Goal: Task Accomplishment & Management: Use online tool/utility

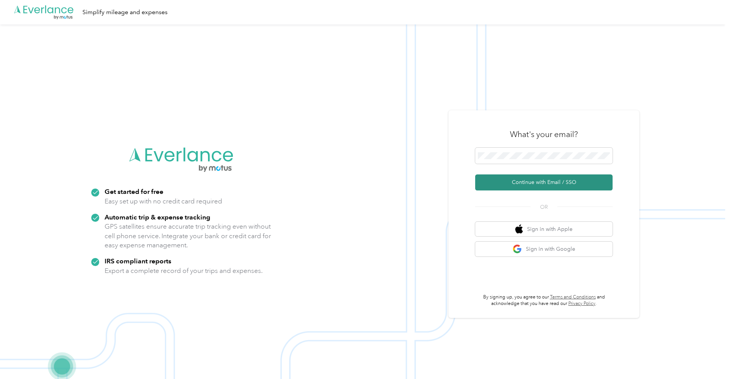
click at [539, 181] on button "Continue with Email / SSO" at bounding box center [543, 182] width 137 height 16
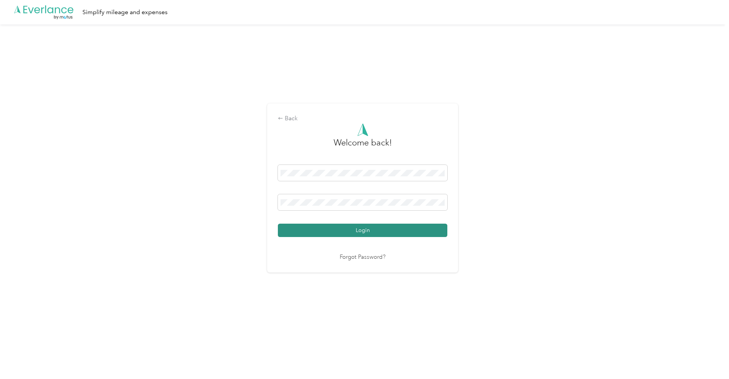
click at [371, 226] on button "Login" at bounding box center [362, 230] width 169 height 13
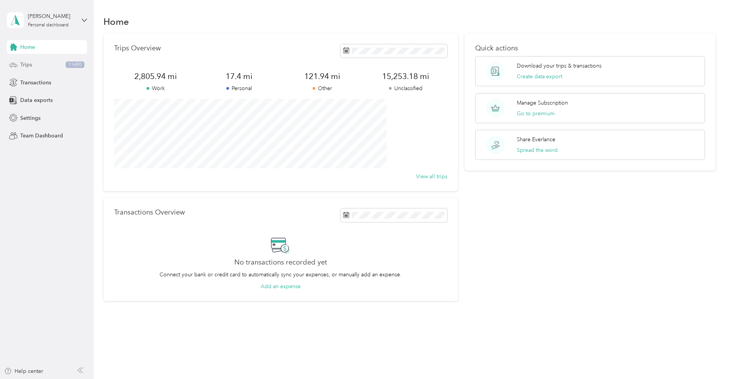
click at [32, 61] on div "Trips 11490" at bounding box center [47, 65] width 80 height 14
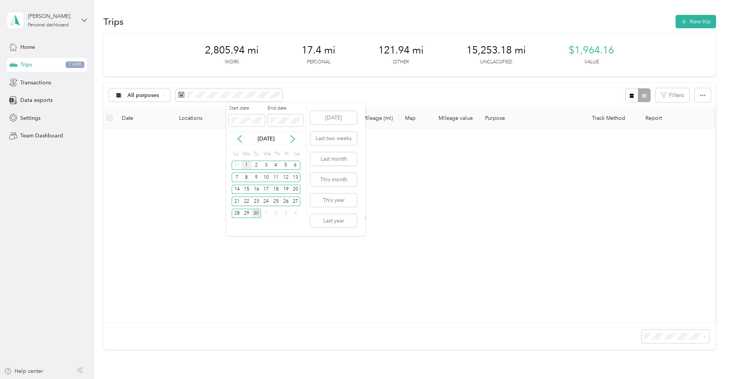
click at [248, 166] on div "1" at bounding box center [247, 166] width 10 height 10
click at [257, 213] on div "30" at bounding box center [257, 214] width 10 height 10
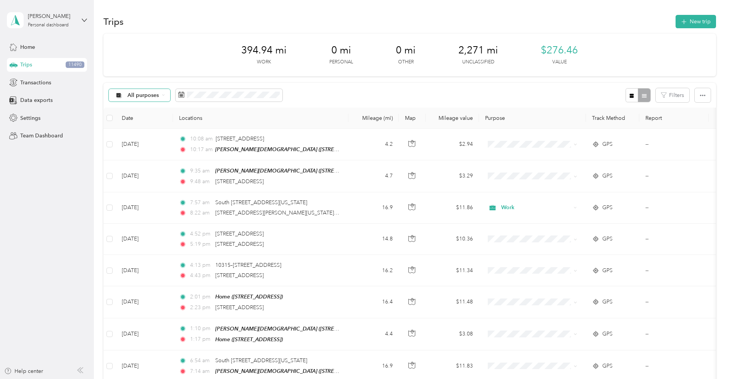
click at [165, 95] on icon at bounding box center [163, 95] width 3 height 3
click at [192, 137] on li "Work" at bounding box center [190, 135] width 61 height 13
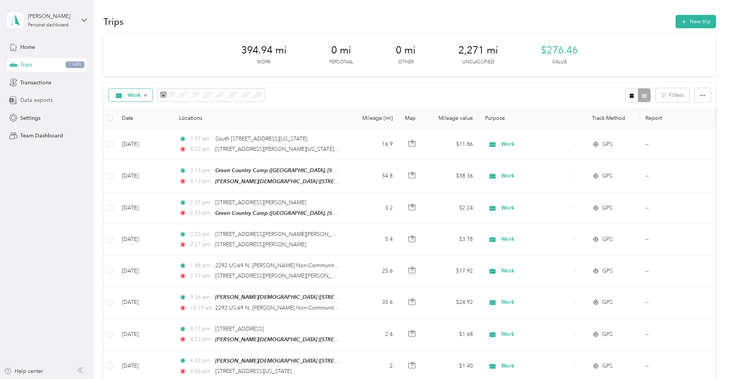
click at [44, 99] on span "Data exports" at bounding box center [36, 100] width 32 height 8
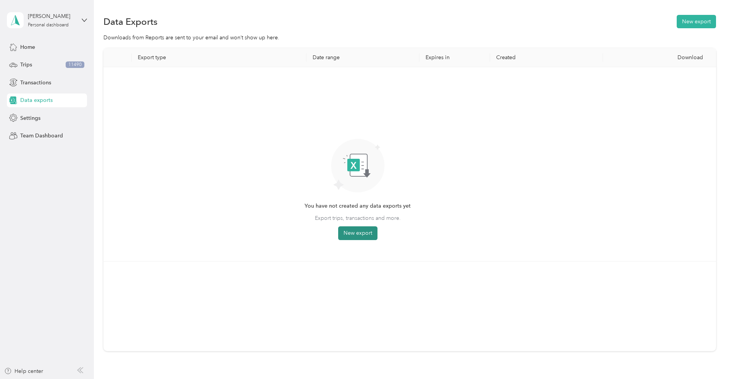
click at [377, 233] on button "New export" at bounding box center [357, 233] width 39 height 14
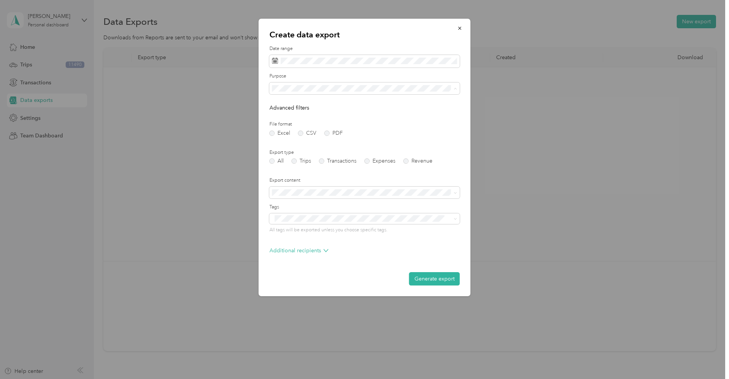
click at [292, 113] on div "Work" at bounding box center [365, 115] width 180 height 8
click at [296, 162] on label "Trips" at bounding box center [301, 160] width 19 height 5
click at [424, 276] on button "Generate export" at bounding box center [434, 278] width 51 height 13
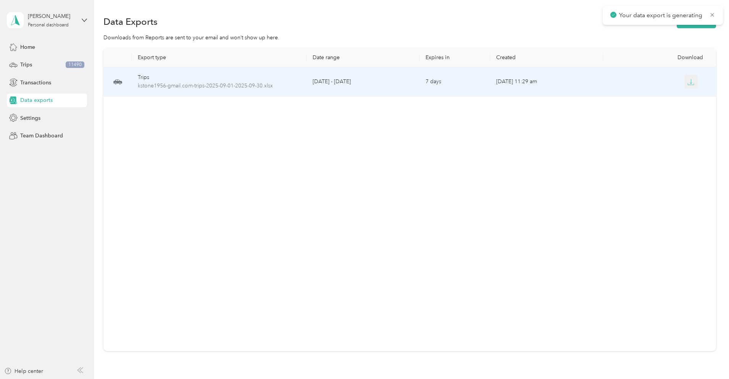
click at [684, 86] on button "button" at bounding box center [691, 82] width 14 height 14
